Goal: Find specific page/section: Find specific page/section

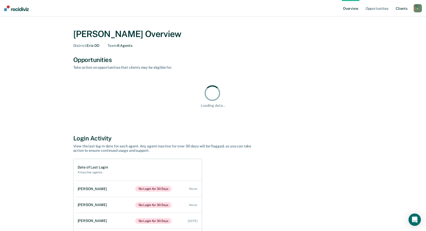
click at [403, 7] on link "Client s" at bounding box center [402, 8] width 14 height 16
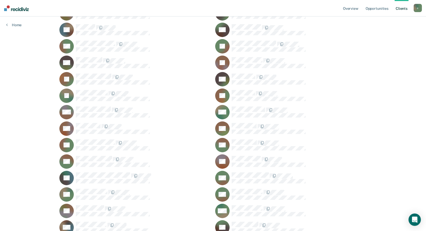
scroll to position [283, 0]
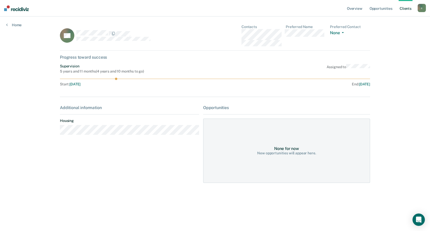
click at [222, 108] on div "Opportunities" at bounding box center [286, 107] width 167 height 5
click at [285, 152] on div "New opportunities will appear here." at bounding box center [286, 153] width 59 height 4
click at [201, 101] on div "AS Contacts Preferred Name Preferred Contact None Call Text Email None Progress…" at bounding box center [215, 107] width 310 height 164
click at [359, 85] on span "[DATE]" at bounding box center [364, 84] width 11 height 4
click at [341, 32] on span "button" at bounding box center [342, 32] width 4 height 1
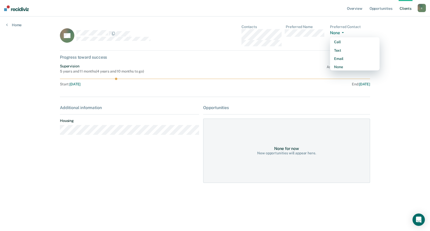
click at [341, 32] on span "button" at bounding box center [342, 32] width 4 height 1
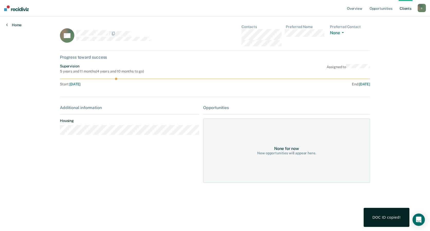
click at [15, 25] on link "Home" at bounding box center [13, 25] width 15 height 5
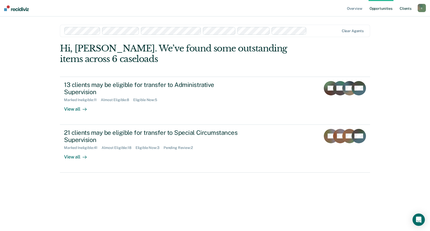
click at [405, 7] on link "Client s" at bounding box center [406, 8] width 14 height 16
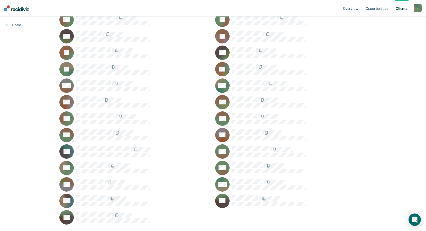
scroll to position [309, 0]
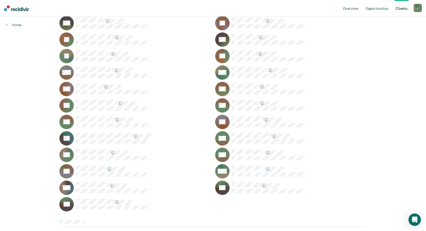
click at [61, 154] on icon at bounding box center [65, 150] width 21 height 20
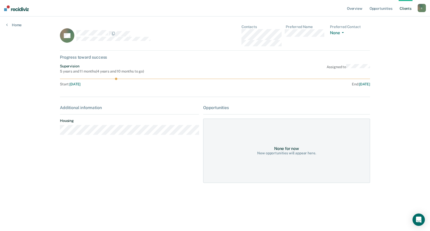
click at [222, 105] on div "Opportunities" at bounding box center [286, 107] width 167 height 5
click at [284, 150] on div "None for now" at bounding box center [286, 148] width 25 height 5
click at [294, 150] on div "None for now" at bounding box center [286, 148] width 25 height 5
click at [114, 135] on div "Additional information Housing" at bounding box center [129, 122] width 139 height 34
